Goal: Complete application form

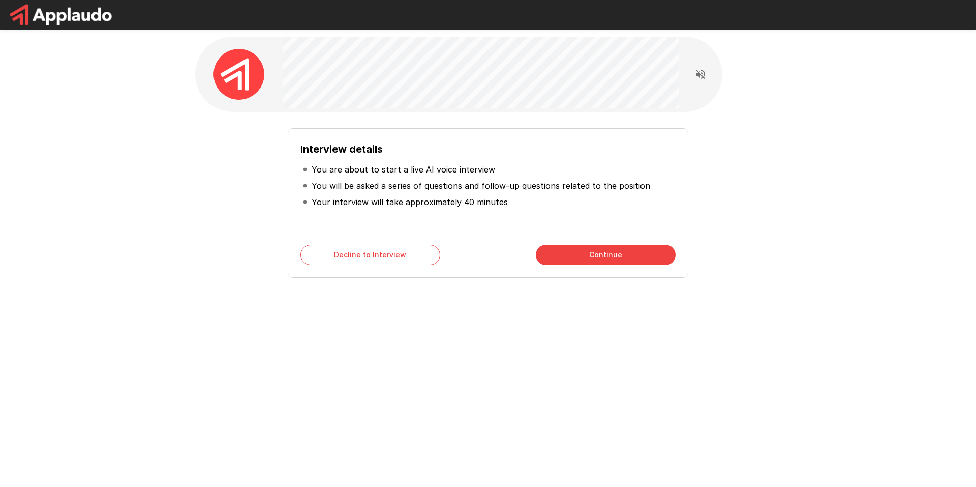
click at [612, 250] on button "Continue" at bounding box center [606, 255] width 140 height 20
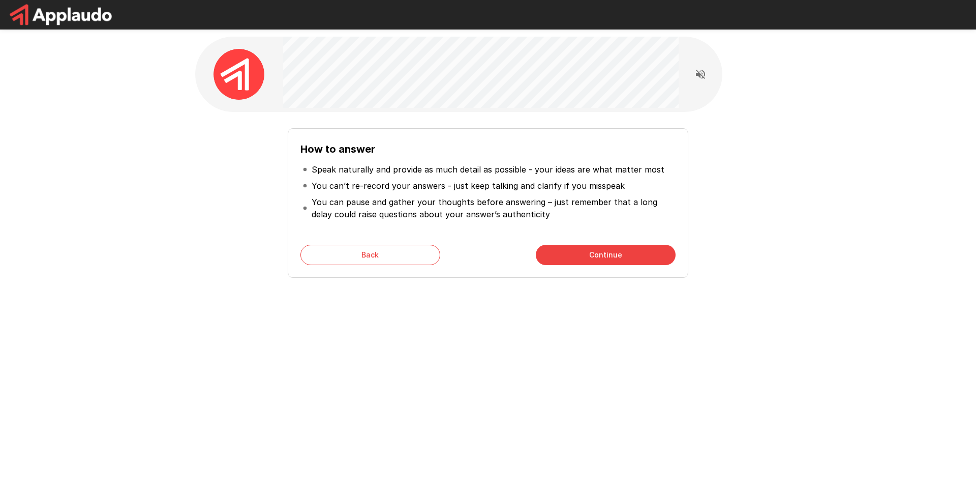
click at [616, 260] on button "Continue" at bounding box center [606, 255] width 140 height 20
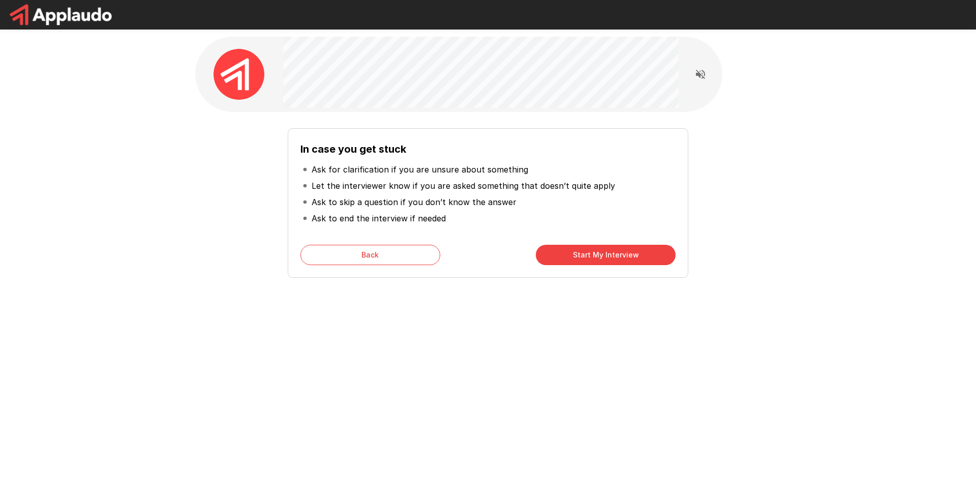
click at [616, 260] on button "Start My Interview" at bounding box center [606, 255] width 140 height 20
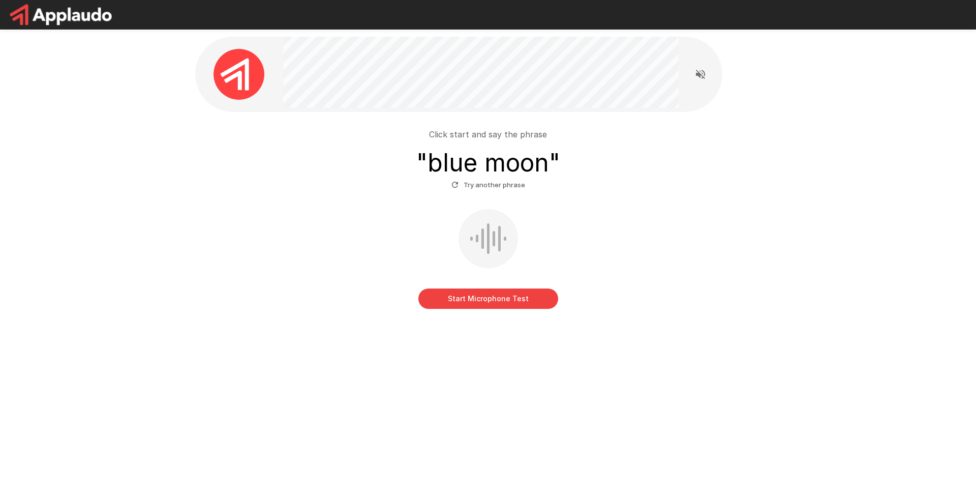
click at [480, 301] on button "Start Microphone Test" at bounding box center [489, 298] width 140 height 20
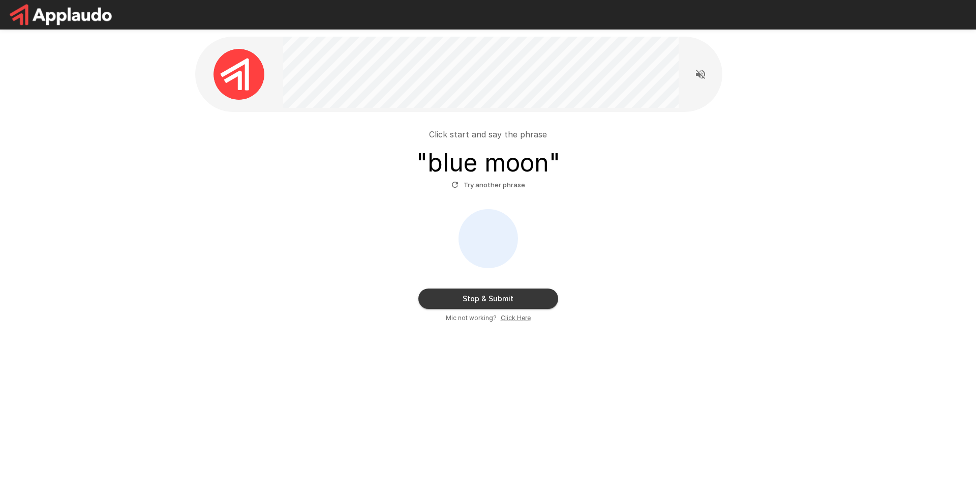
click at [533, 303] on button "Stop & Submit" at bounding box center [489, 298] width 140 height 20
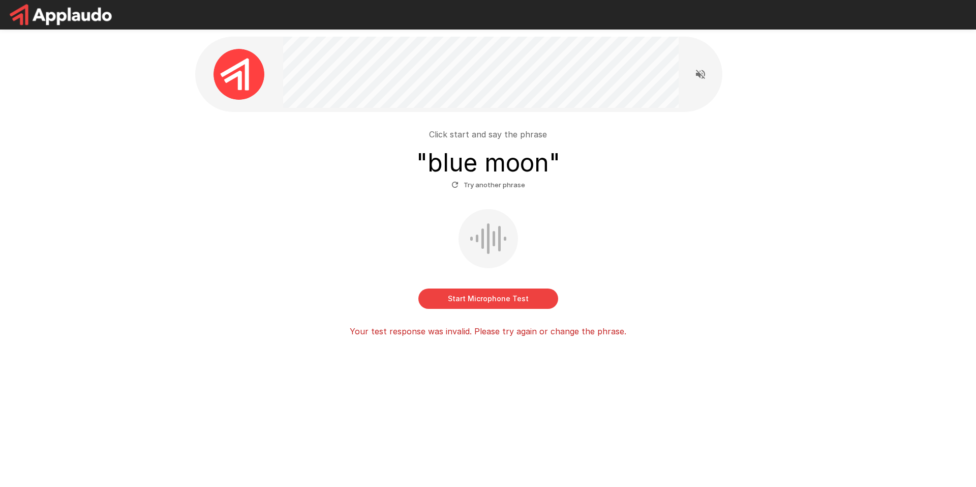
click at [529, 299] on button "Start Microphone Test" at bounding box center [489, 298] width 140 height 20
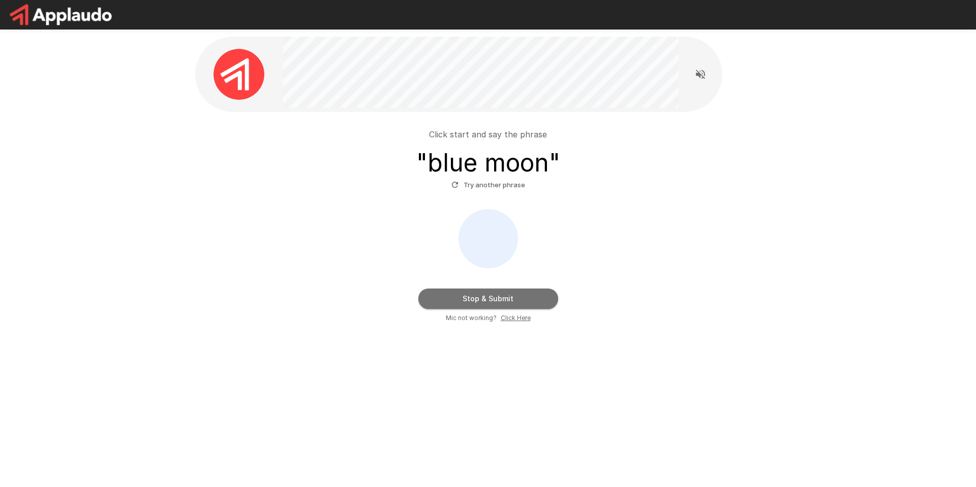
click at [529, 299] on button "Stop & Submit" at bounding box center [489, 298] width 140 height 20
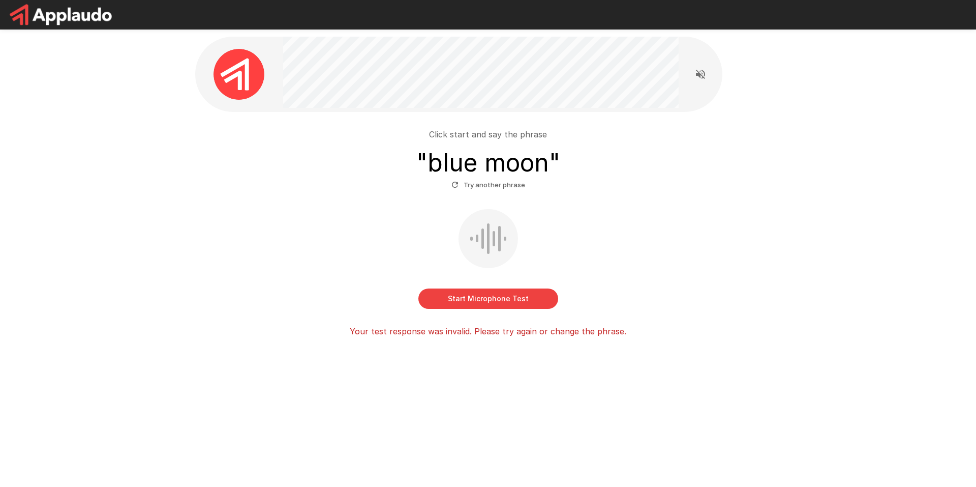
click at [480, 186] on button "Try another phrase" at bounding box center [488, 185] width 79 height 16
click at [466, 301] on button "Start Microphone Test" at bounding box center [489, 298] width 140 height 20
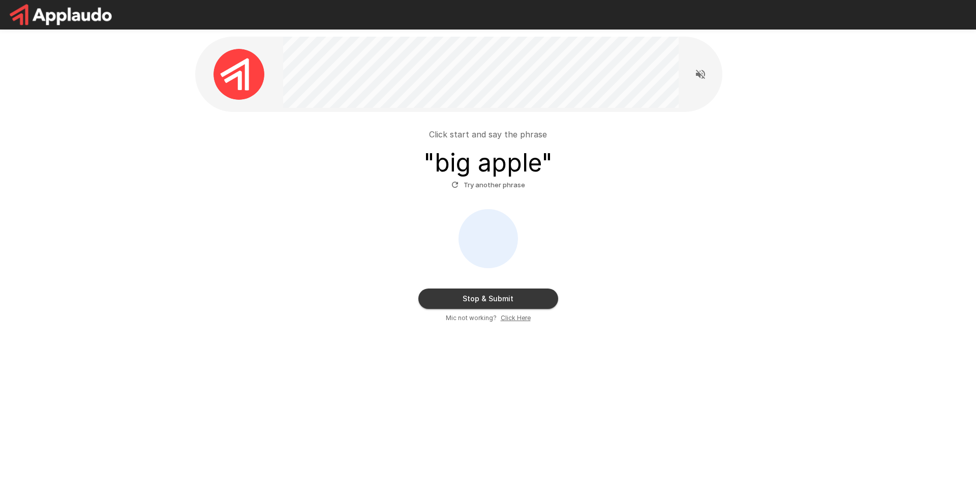
click at [519, 304] on button "Stop & Submit" at bounding box center [489, 298] width 140 height 20
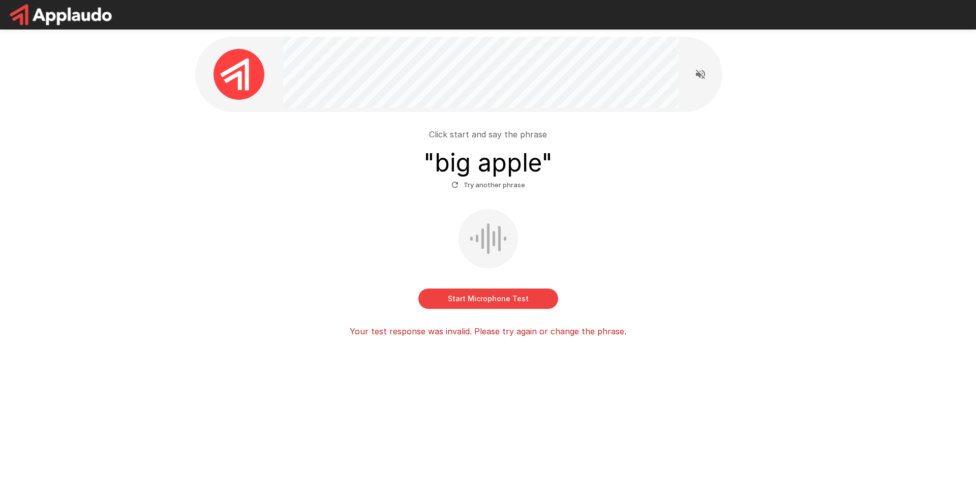
click at [490, 183] on button "Try another phrase" at bounding box center [488, 185] width 79 height 16
click at [495, 180] on button "Try another phrase" at bounding box center [488, 185] width 79 height 16
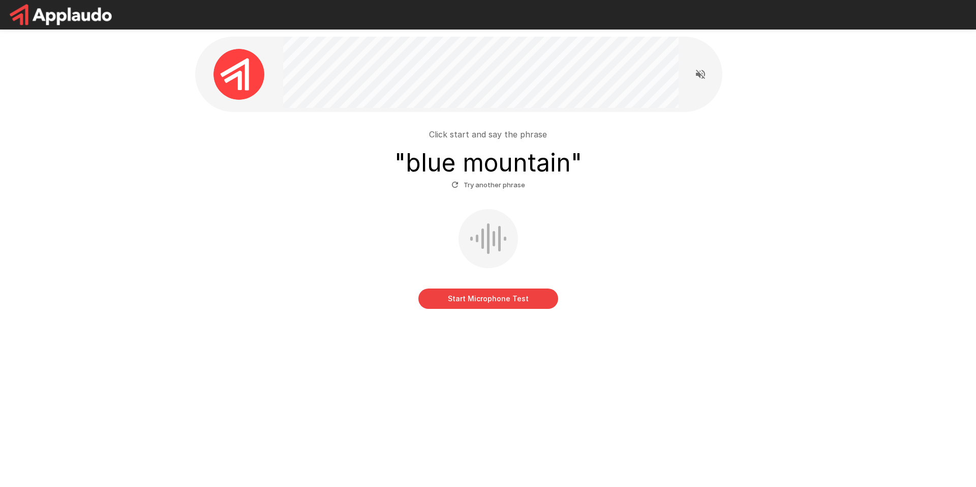
click at [434, 303] on button "Start Microphone Test" at bounding box center [489, 298] width 140 height 20
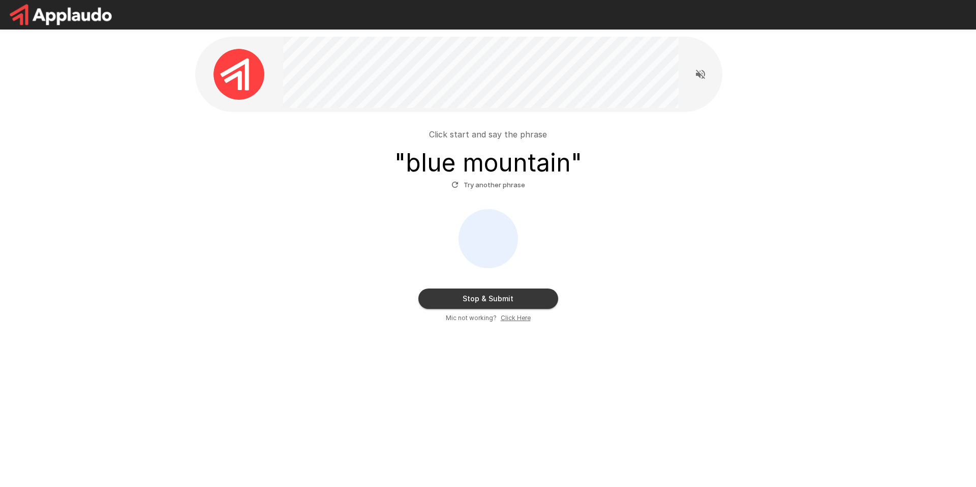
click at [505, 304] on button "Stop & Submit" at bounding box center [489, 298] width 140 height 20
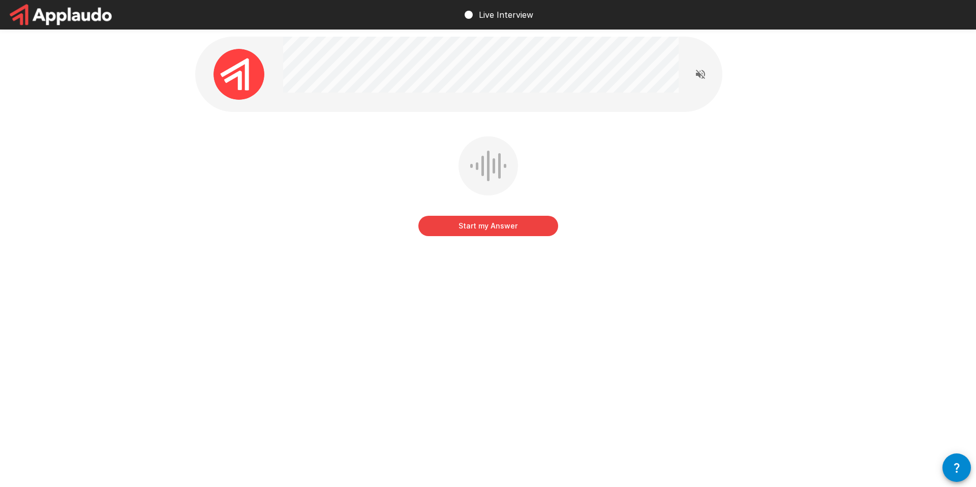
click at [508, 166] on div at bounding box center [488, 165] width 59 height 59
click at [496, 229] on button "Start my Answer" at bounding box center [489, 226] width 140 height 20
click at [496, 230] on button "Stop & Submit" at bounding box center [489, 226] width 140 height 20
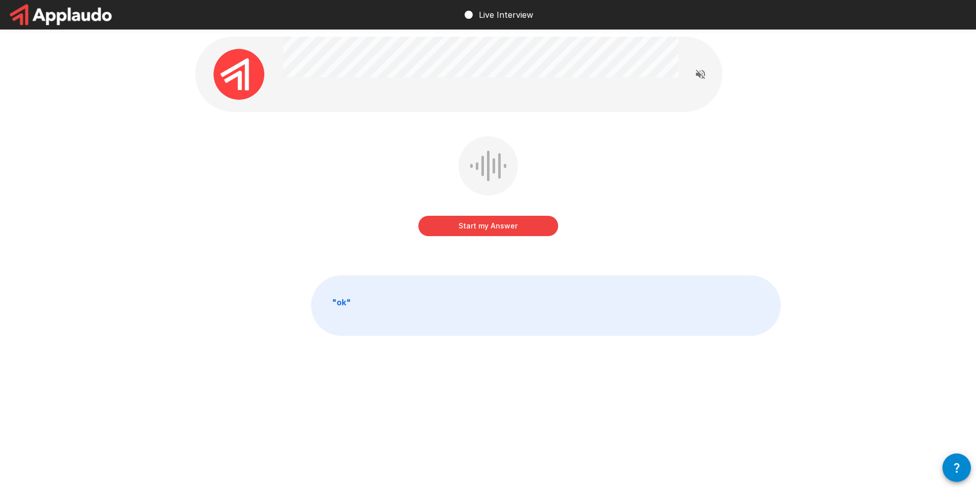
click at [508, 228] on button "Start my Answer" at bounding box center [489, 226] width 140 height 20
click at [522, 225] on button "Stop & Submit" at bounding box center [489, 226] width 140 height 20
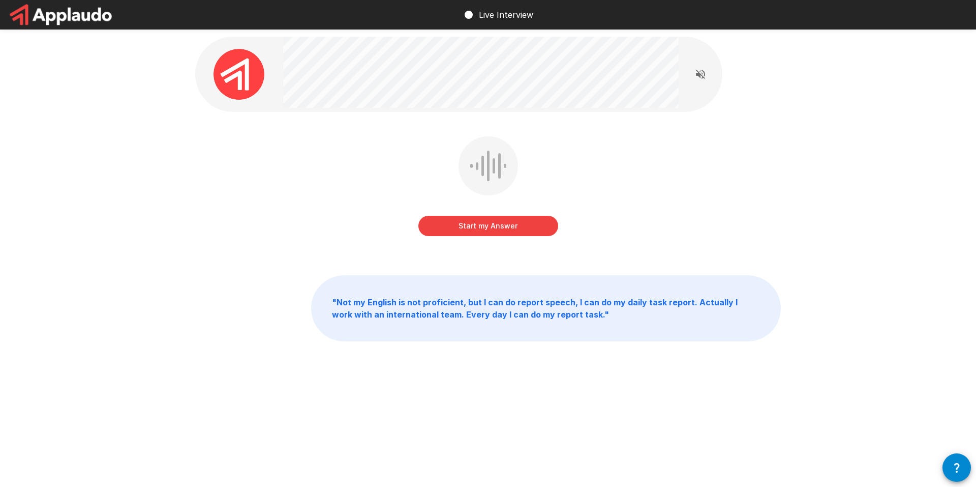
click at [500, 231] on button "Start my Answer" at bounding box center [489, 226] width 140 height 20
click at [494, 234] on button "Stop & Submit" at bounding box center [489, 226] width 140 height 20
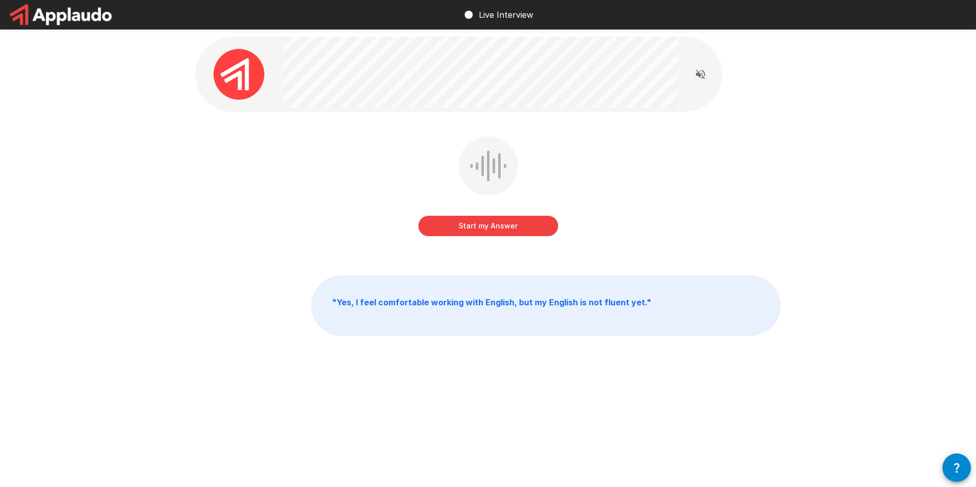
click at [515, 227] on button "Start my Answer" at bounding box center [489, 226] width 140 height 20
click at [502, 223] on button "Stop & Submit" at bounding box center [489, 226] width 140 height 20
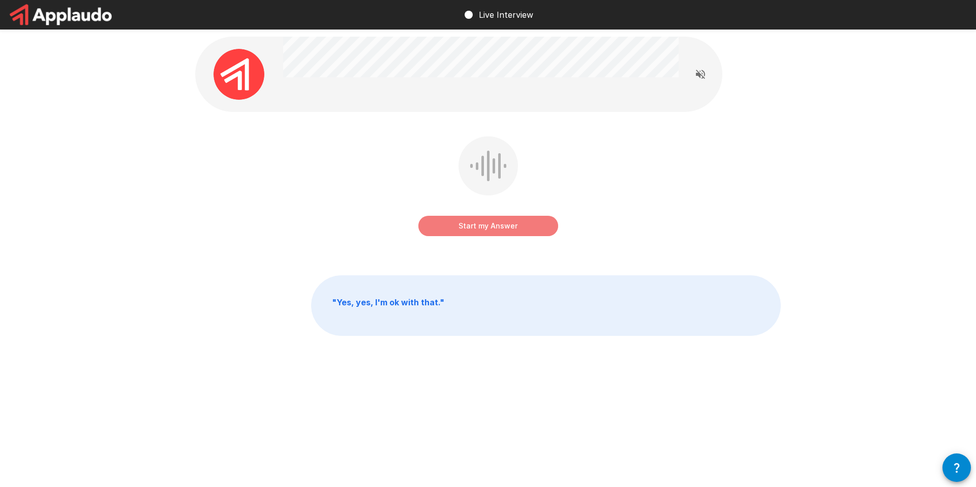
click at [525, 224] on button "Start my Answer" at bounding box center [489, 226] width 140 height 20
click at [527, 227] on button "Stop & Submit" at bounding box center [489, 226] width 140 height 20
click at [526, 224] on button "Start my Answer" at bounding box center [489, 226] width 140 height 20
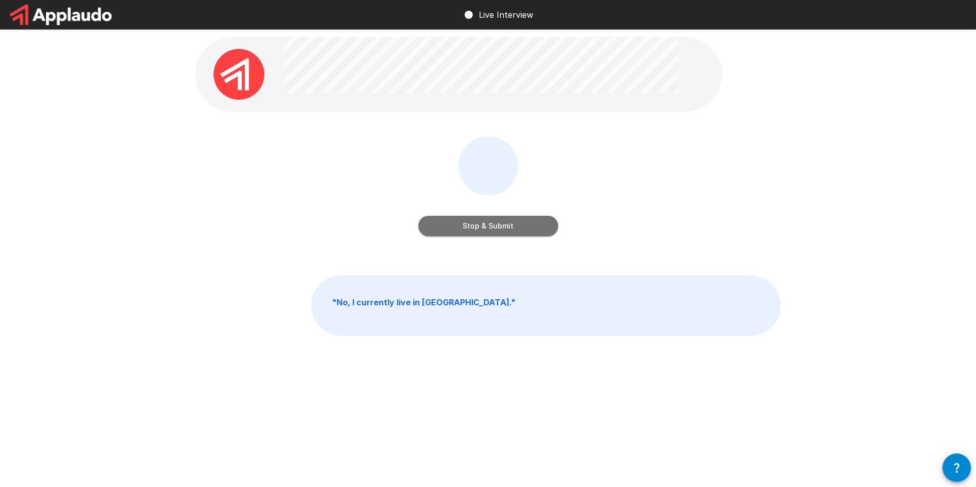
click at [544, 232] on button "Stop & Submit" at bounding box center [489, 226] width 140 height 20
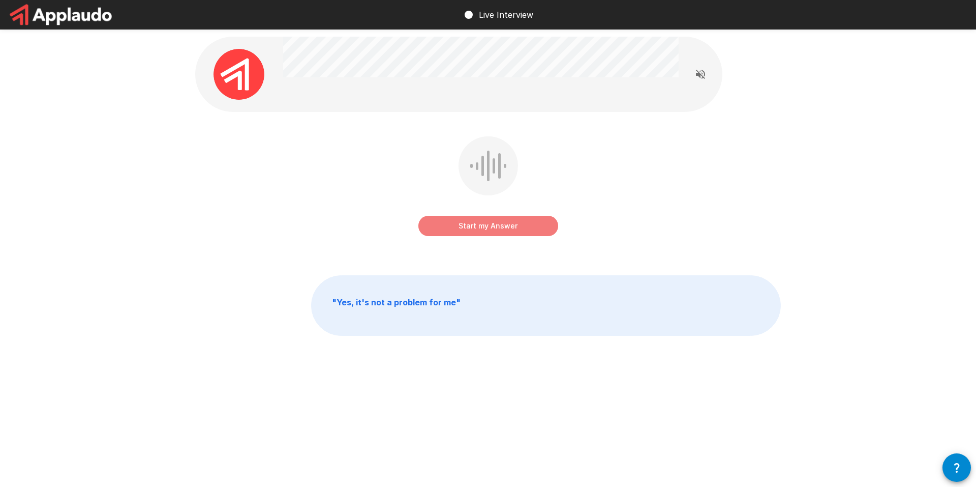
click at [541, 230] on button "Start my Answer" at bounding box center [489, 226] width 140 height 20
click at [542, 232] on button "Stop & Submit" at bounding box center [489, 226] width 140 height 20
click at [531, 231] on button "Start my Answer" at bounding box center [489, 226] width 140 height 20
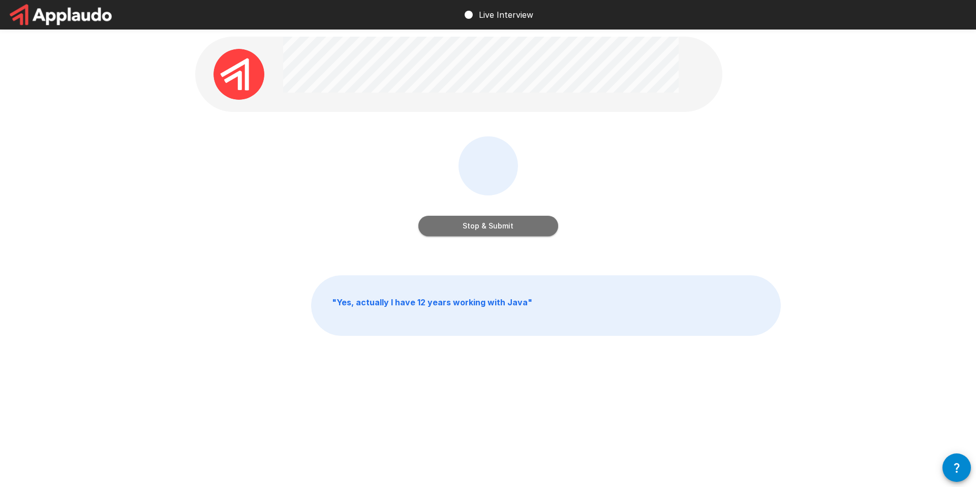
click at [476, 222] on button "Stop & Submit" at bounding box center [489, 226] width 140 height 20
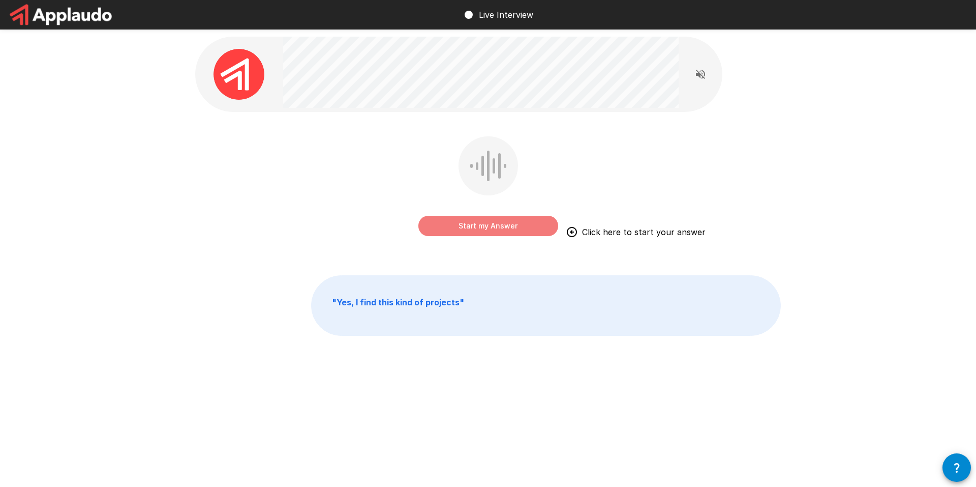
click at [500, 231] on button "Start my Answer" at bounding box center [489, 226] width 140 height 20
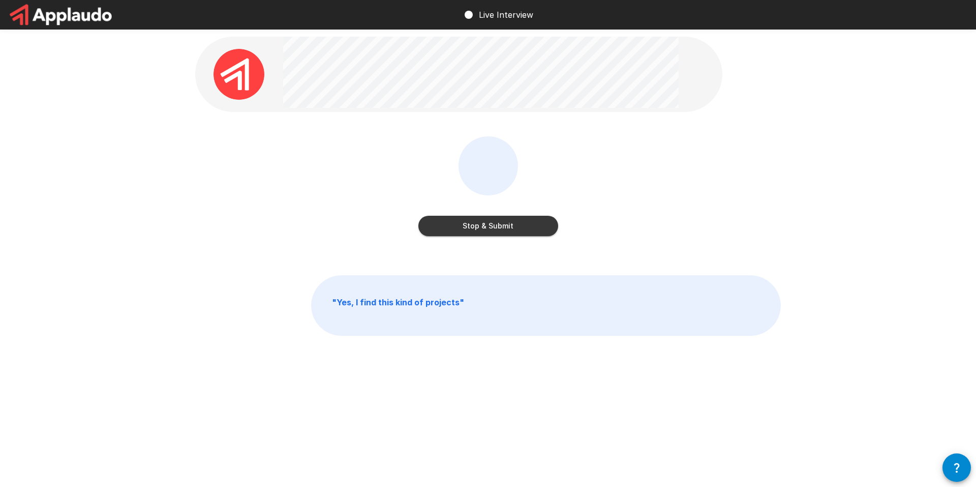
click at [470, 224] on button "Stop & Submit" at bounding box center [489, 226] width 140 height 20
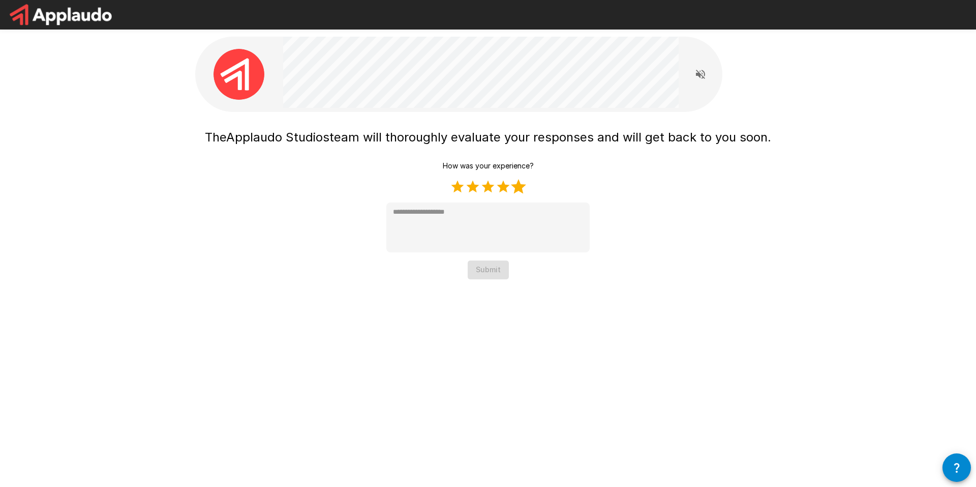
click at [521, 185] on label "5 Stars" at bounding box center [518, 186] width 15 height 15
type textarea "*"
click at [496, 275] on button "Submit" at bounding box center [488, 269] width 41 height 19
